Goal: Check status: Check status

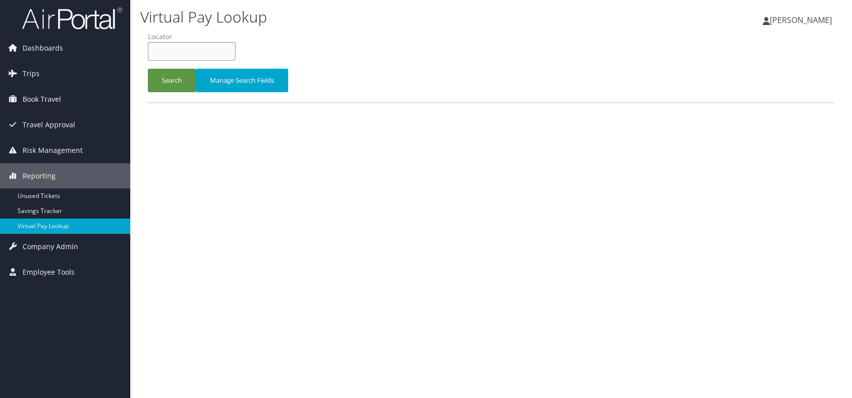
paste input "AZQUBF"
click at [178, 76] on button "Search" at bounding box center [172, 81] width 48 height 24
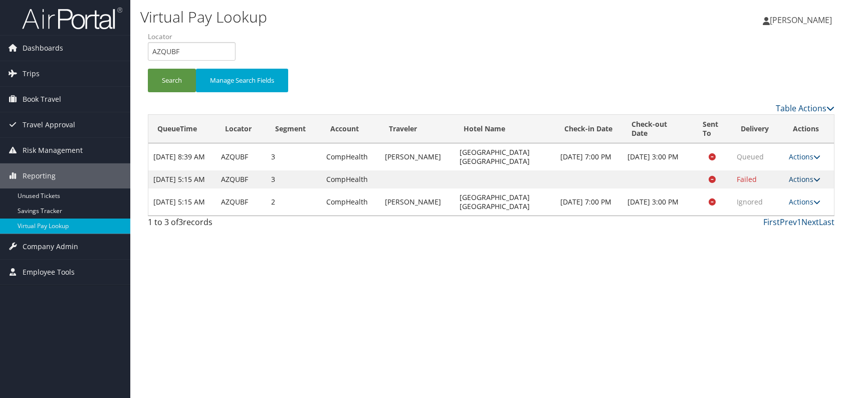
click at [808, 184] on link "Actions" at bounding box center [805, 179] width 32 height 10
click at [782, 214] on link "Logs" at bounding box center [785, 214] width 63 height 17
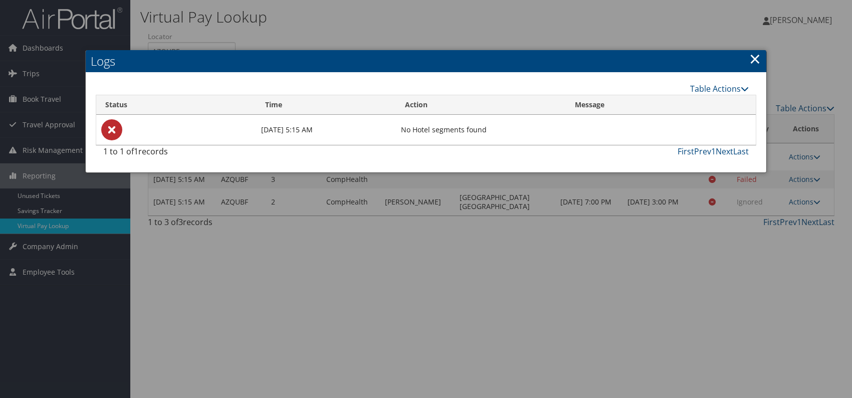
click at [759, 57] on link "×" at bounding box center [755, 59] width 12 height 20
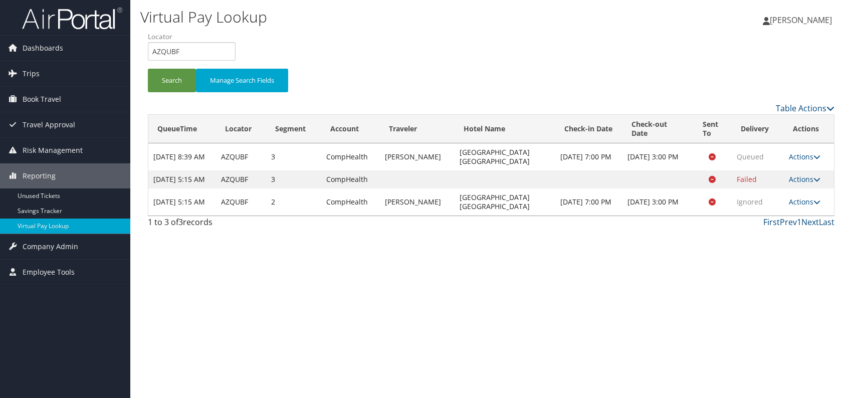
click at [812, 206] on link "Actions" at bounding box center [805, 202] width 32 height 10
click at [785, 239] on link "Logs" at bounding box center [785, 241] width 63 height 17
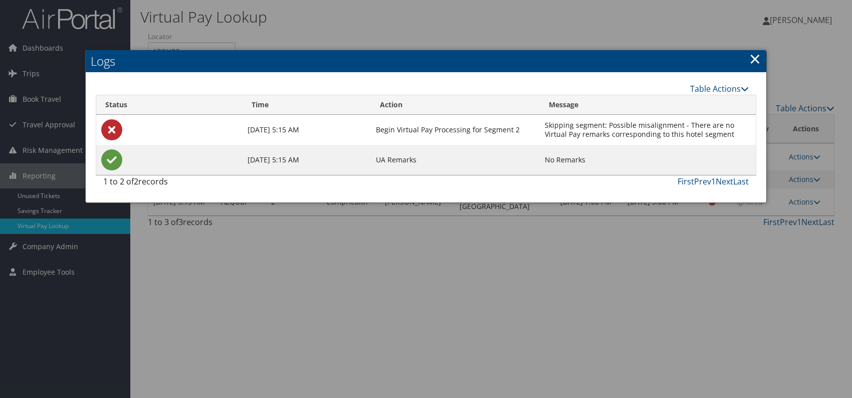
click at [523, 25] on div at bounding box center [426, 199] width 852 height 398
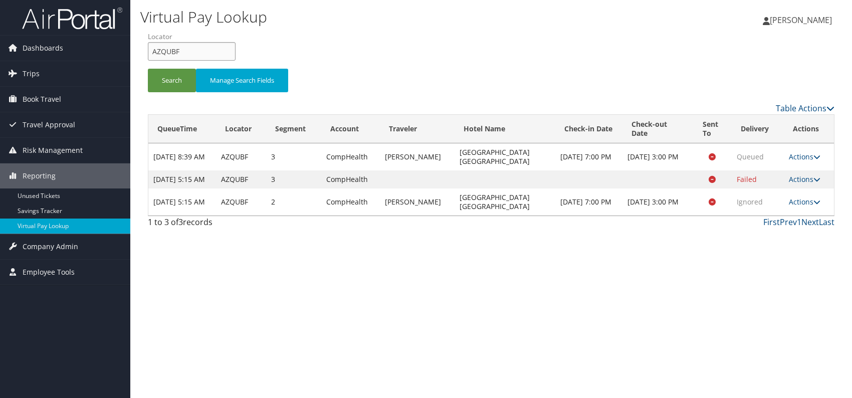
drag, startPoint x: 182, startPoint y: 52, endPoint x: 164, endPoint y: 53, distance: 18.0
click at [148, 53] on input "AZQUBF" at bounding box center [192, 51] width 88 height 19
paste input "CMONKQ"
click at [169, 82] on button "Search" at bounding box center [172, 81] width 48 height 24
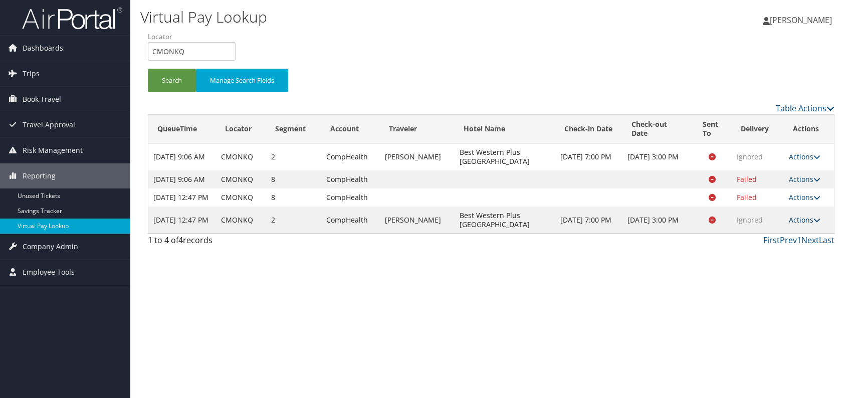
click at [809, 224] on link "Actions" at bounding box center [805, 220] width 32 height 10
click at [788, 269] on link "Logs" at bounding box center [785, 269] width 63 height 17
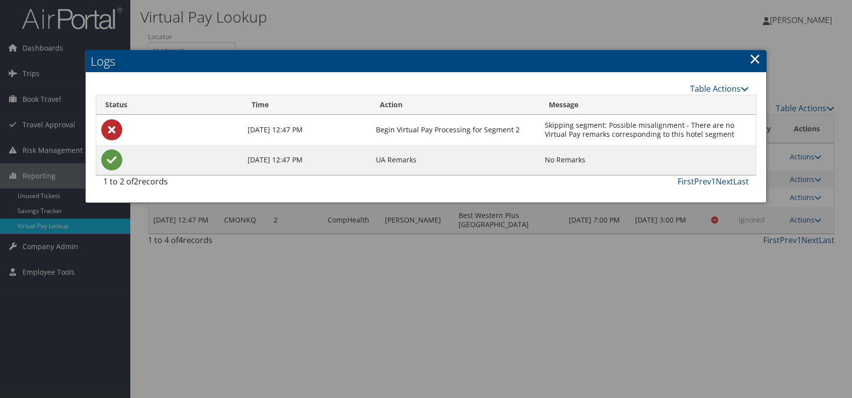
click at [757, 59] on link "×" at bounding box center [755, 59] width 12 height 20
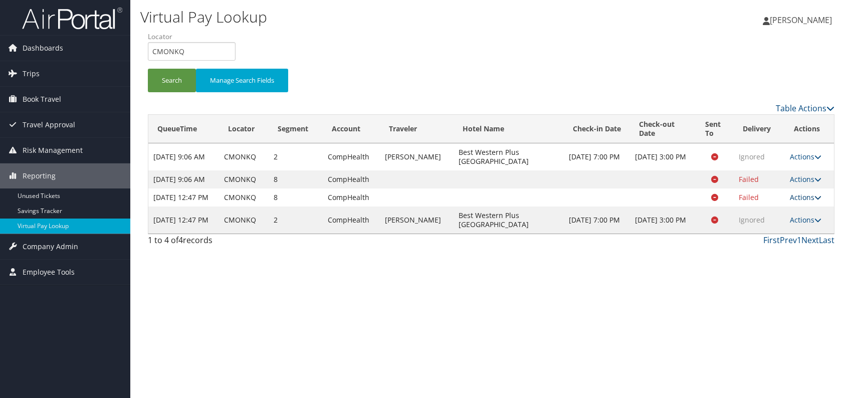
click at [806, 202] on link "Actions" at bounding box center [806, 197] width 32 height 10
click at [790, 243] on link "Logs" at bounding box center [786, 241] width 63 height 17
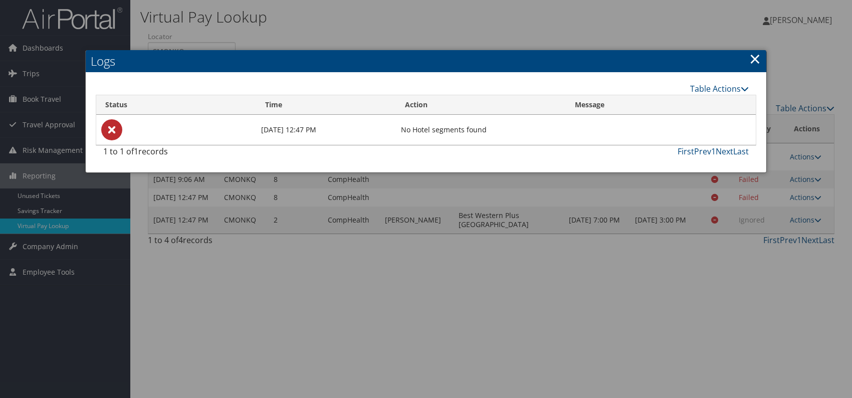
click at [754, 59] on link "×" at bounding box center [755, 59] width 12 height 20
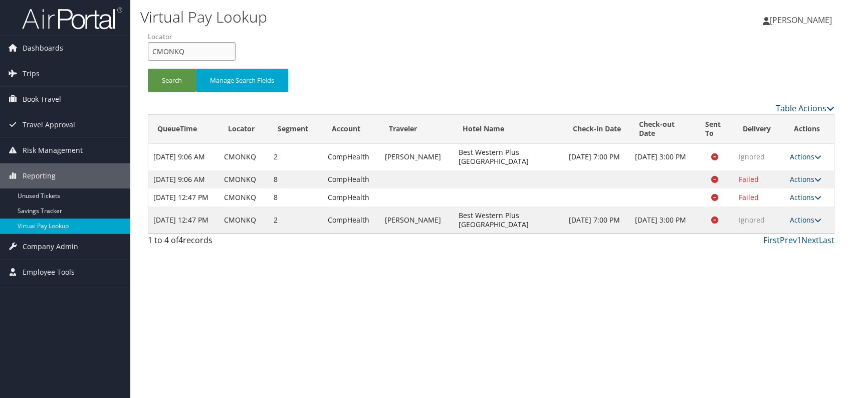
drag, startPoint x: 181, startPoint y: 51, endPoint x: 150, endPoint y: 52, distance: 31.1
click at [150, 52] on input "CMONKQ" at bounding box center [192, 51] width 88 height 19
paste input "OTEVGL"
click at [170, 53] on input "OTEVGL" at bounding box center [192, 51] width 88 height 19
click at [169, 77] on button "Search" at bounding box center [172, 81] width 48 height 24
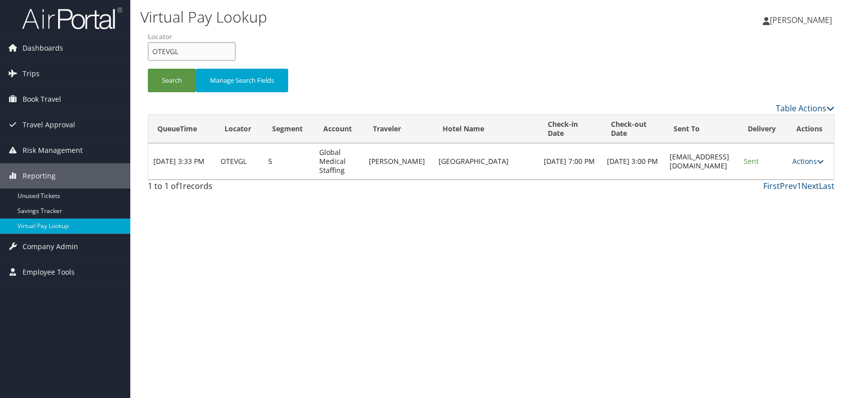
drag, startPoint x: 154, startPoint y: 49, endPoint x: 142, endPoint y: 51, distance: 12.1
click at [148, 50] on form "QueueTime Locator OTEVGL Segment Account Traveler Hotel Name Check-in Date Chec…" at bounding box center [491, 67] width 686 height 70
paste input "AZQUBF"
click at [168, 50] on input "AZQUBF" at bounding box center [192, 51] width 88 height 19
click at [165, 82] on button "Search" at bounding box center [172, 81] width 48 height 24
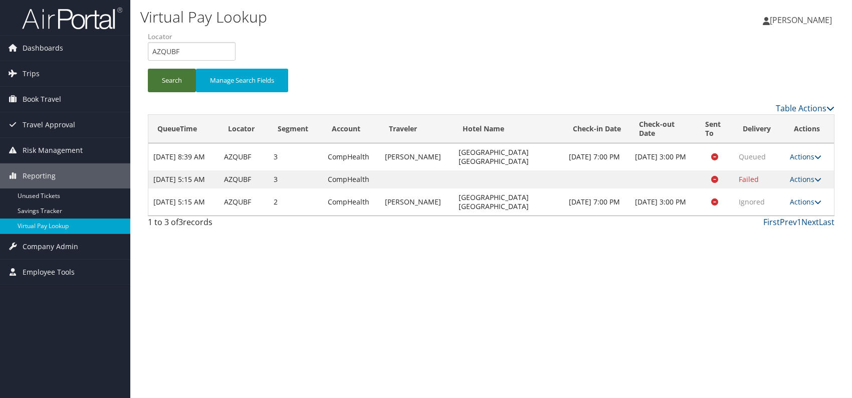
click at [176, 78] on button "Search" at bounding box center [172, 81] width 48 height 24
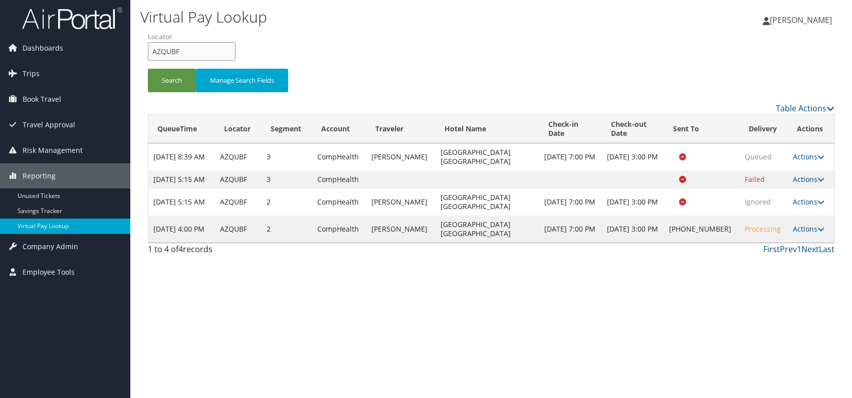
drag, startPoint x: 210, startPoint y: 45, endPoint x: 150, endPoint y: 47, distance: 59.7
click at [150, 47] on input "AZQUBF" at bounding box center [192, 51] width 88 height 19
paste input "CMONKQ"
type input "CMONKQ"
click at [165, 84] on button "Search" at bounding box center [172, 81] width 48 height 24
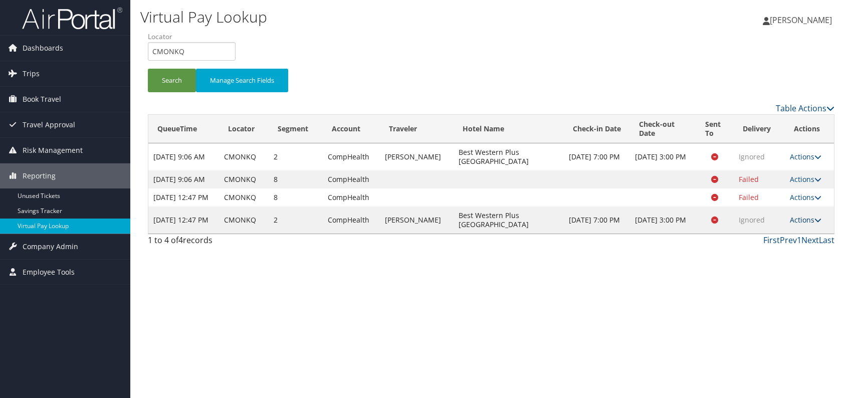
click at [815, 223] on icon at bounding box center [817, 219] width 7 height 7
click at [790, 275] on link "Logs" at bounding box center [786, 269] width 63 height 17
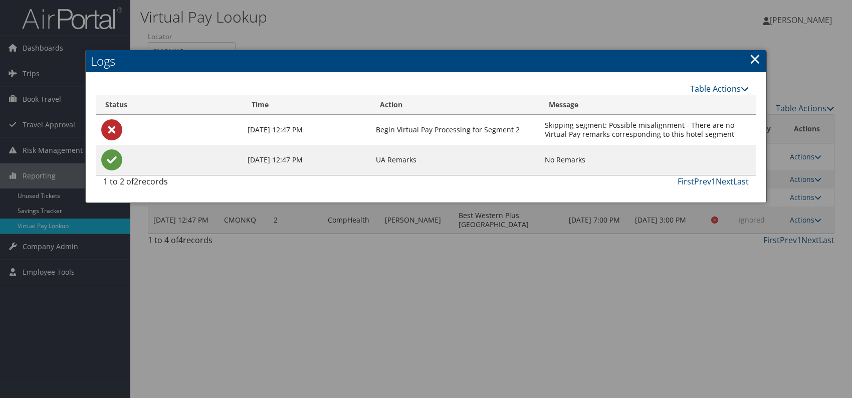
click at [748, 55] on h2 "Logs" at bounding box center [426, 61] width 680 height 22
click at [753, 59] on link "×" at bounding box center [755, 59] width 12 height 20
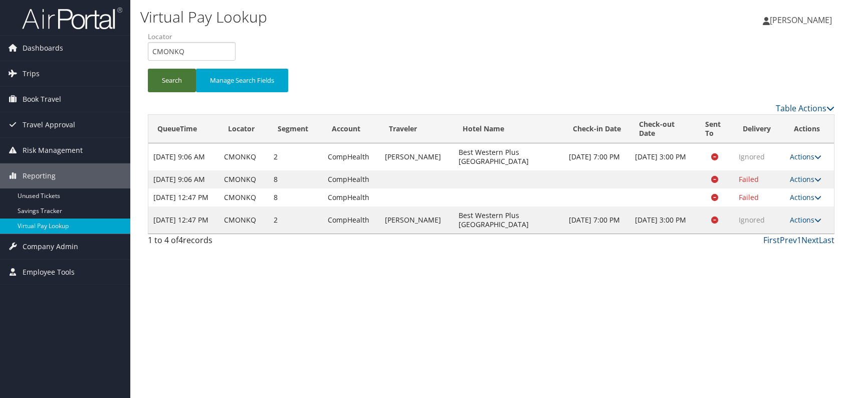
click at [162, 78] on button "Search" at bounding box center [172, 81] width 48 height 24
click at [163, 78] on button "Search" at bounding box center [172, 81] width 48 height 24
click at [809, 224] on link "Actions" at bounding box center [806, 220] width 32 height 10
click at [797, 253] on link "Resend" at bounding box center [786, 251] width 63 height 17
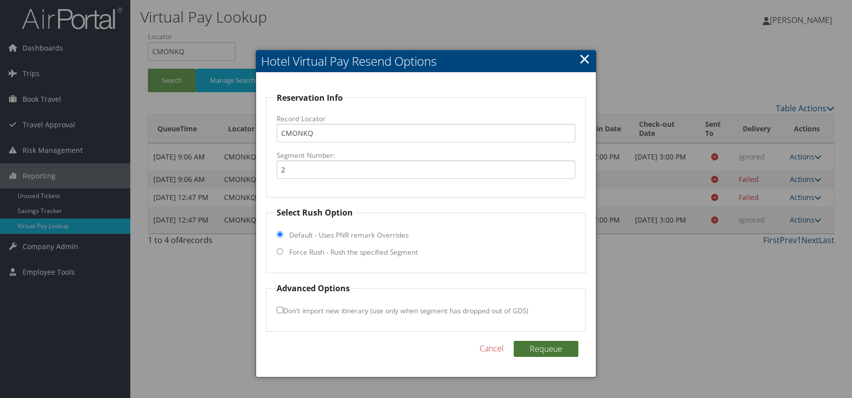
click at [547, 348] on button "Requeue" at bounding box center [546, 349] width 65 height 16
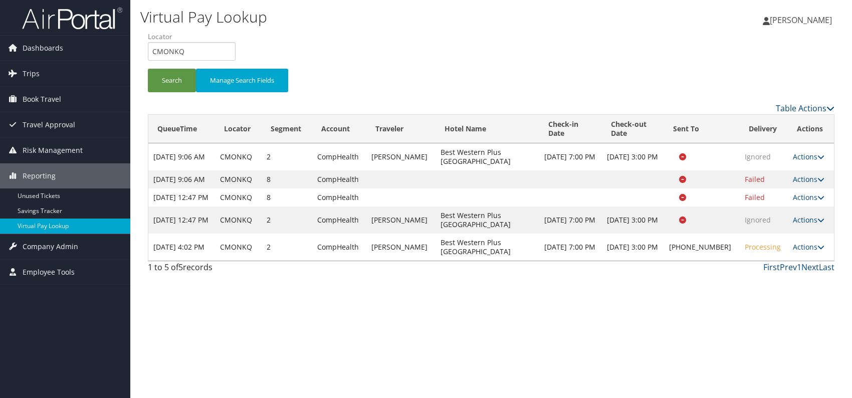
click at [665, 316] on div "Virtual Pay Lookup Romina Kwock Romina Kwock My Settings Travel Agency Contacts…" at bounding box center [490, 199] width 721 height 398
click at [176, 74] on button "Search" at bounding box center [172, 81] width 48 height 24
